Goal: Transaction & Acquisition: Purchase product/service

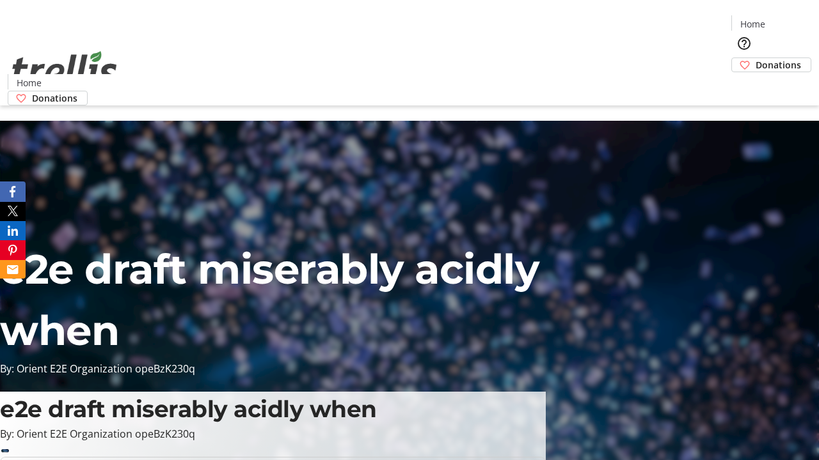
click at [755, 58] on span "Donations" at bounding box center [777, 64] width 45 height 13
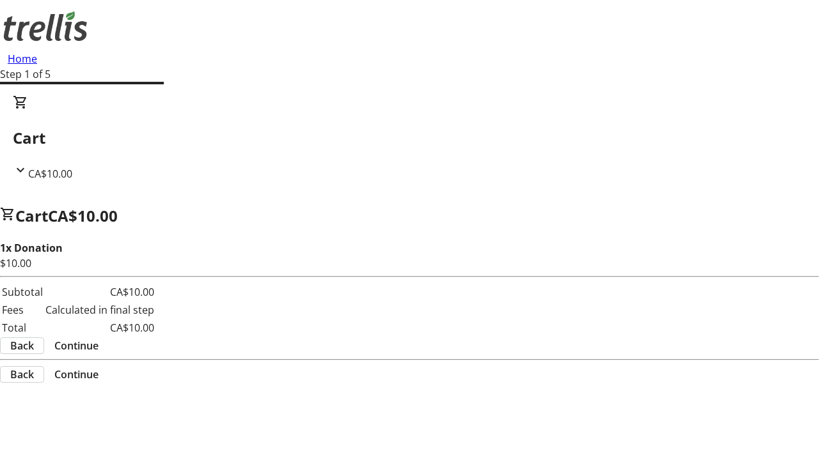
select select "CA"
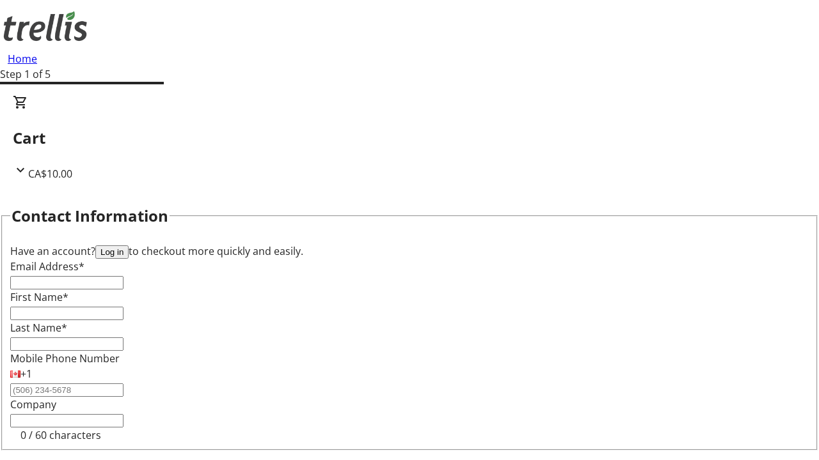
click at [129, 246] on button "Log in" at bounding box center [111, 252] width 33 height 13
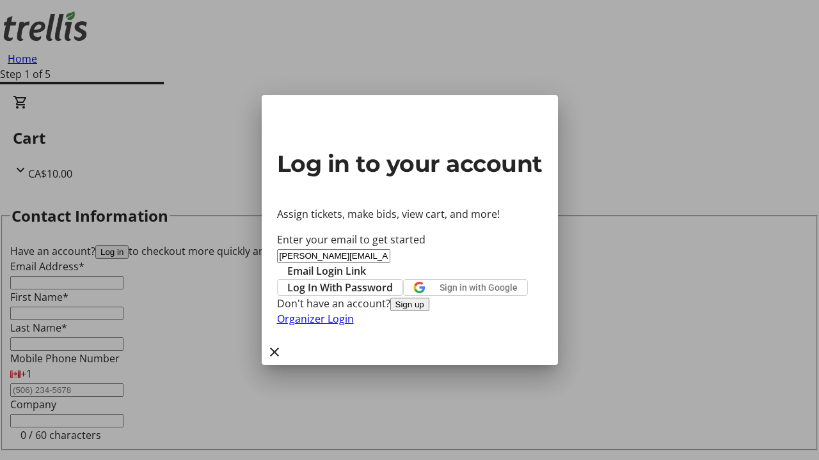
type input "[PERSON_NAME][EMAIL_ADDRESS][DOMAIN_NAME]"
click at [366, 263] on span "Email Login Link" at bounding box center [326, 270] width 79 height 15
